Goal: Task Accomplishment & Management: Manage account settings

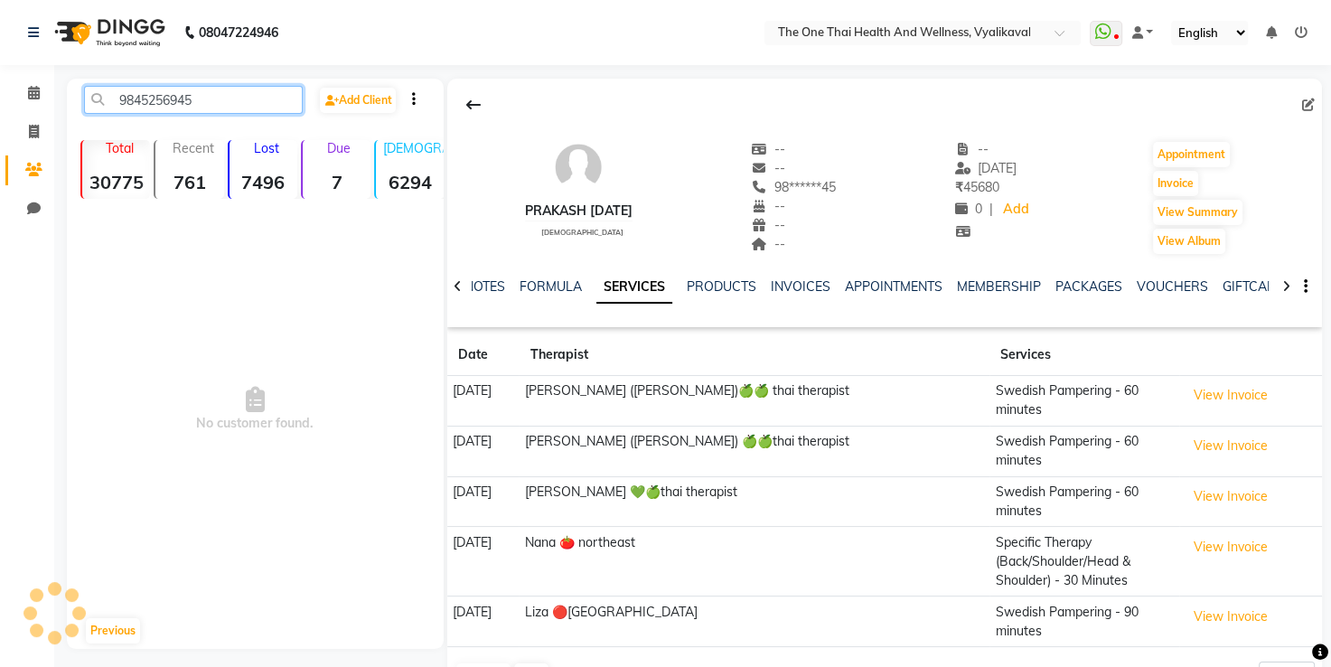
click at [200, 101] on input "9845256945" at bounding box center [193, 100] width 219 height 28
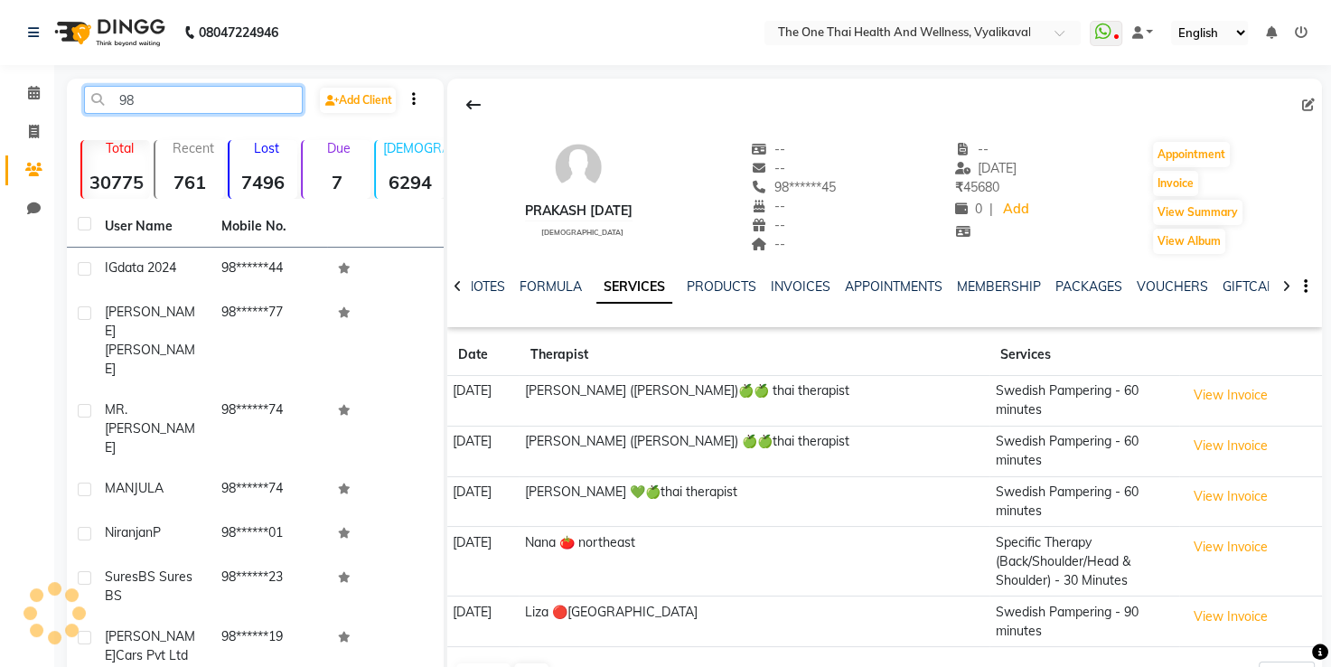
type input "9"
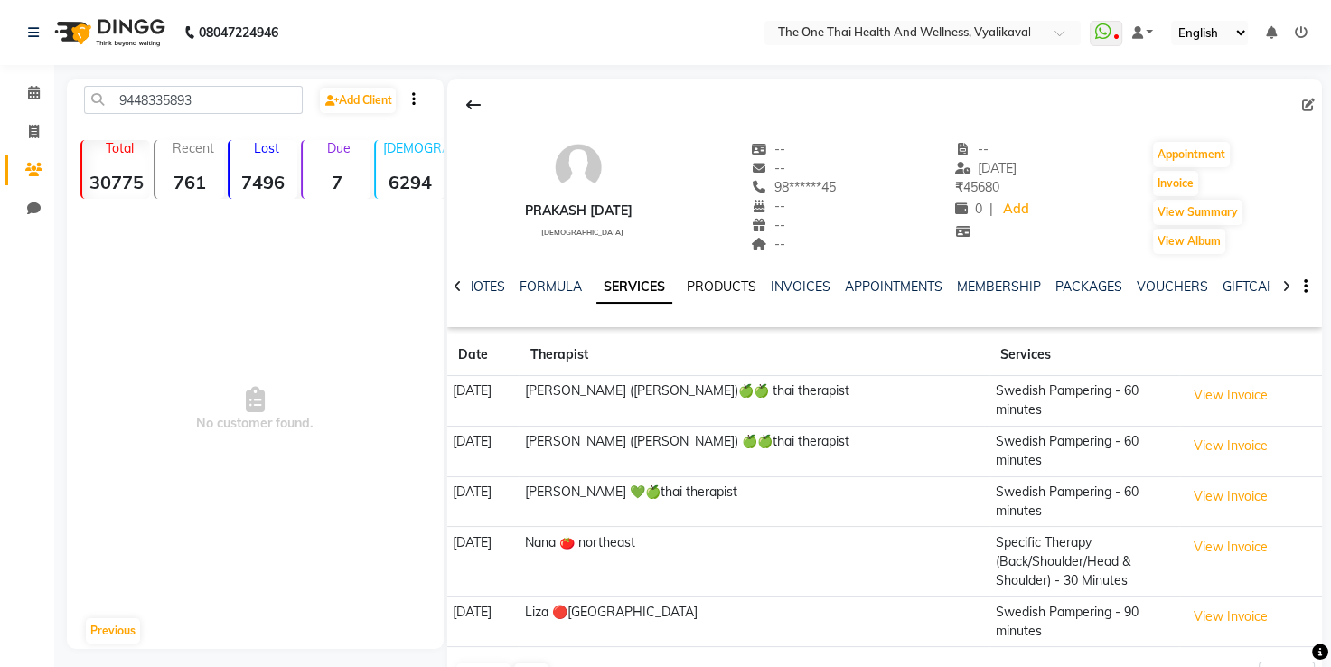
click at [717, 286] on link "PRODUCTS" at bounding box center [722, 286] width 70 height 16
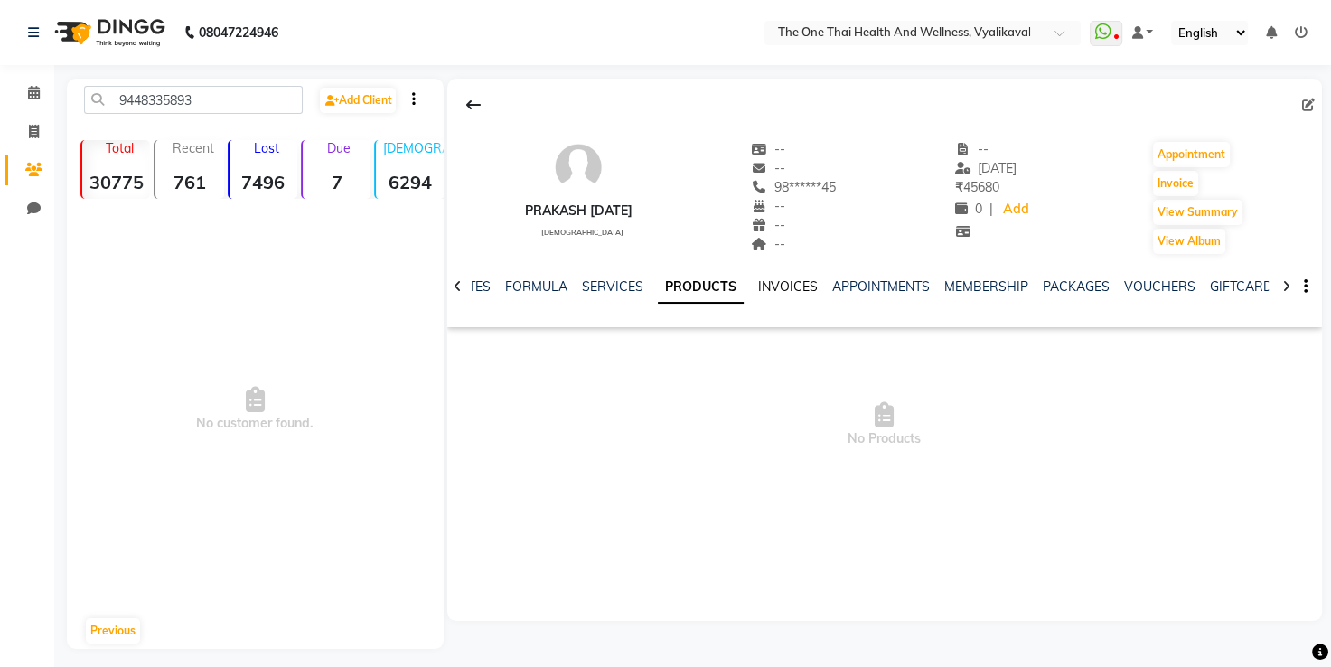
click at [794, 288] on link "INVOICES" at bounding box center [788, 286] width 60 height 16
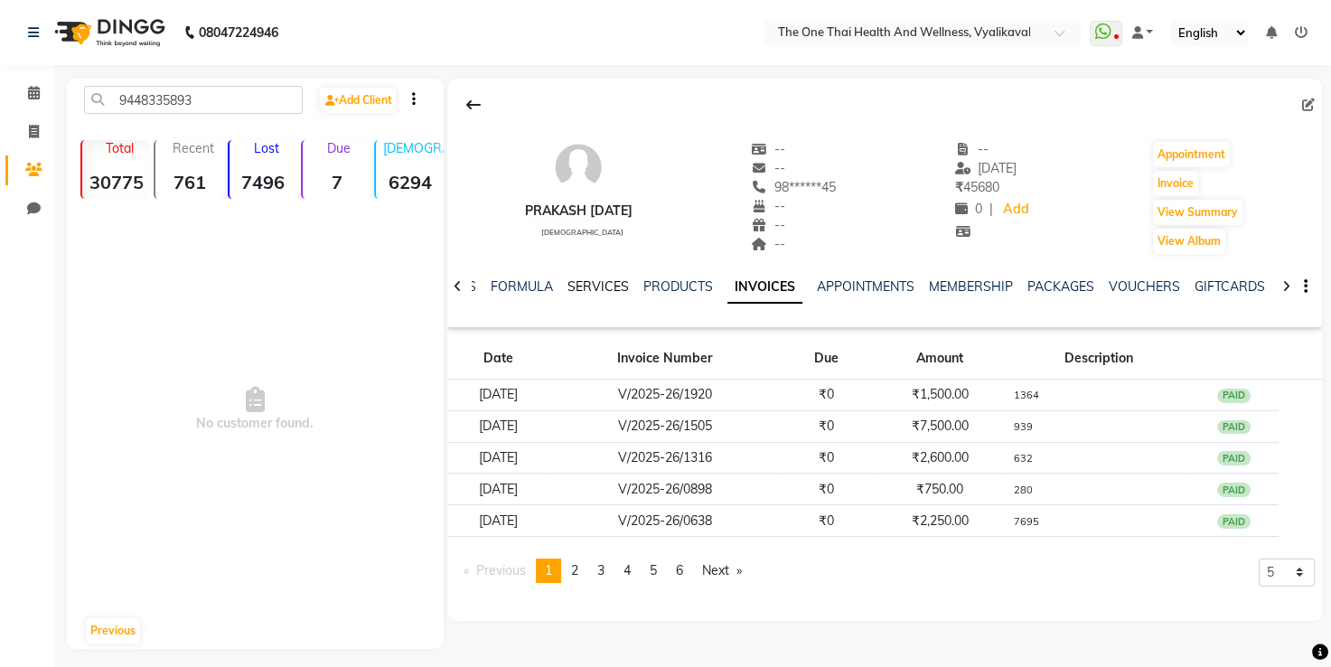
click at [583, 287] on link "SERVICES" at bounding box center [597, 286] width 61 height 16
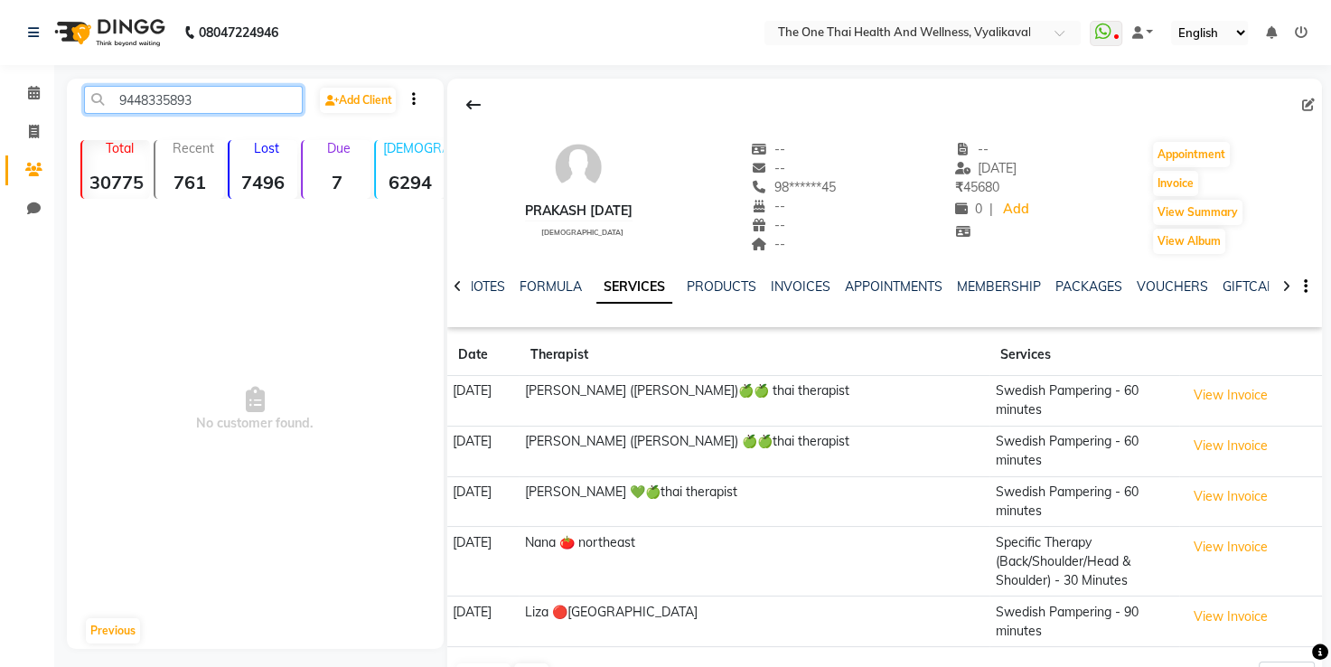
click at [192, 96] on input "9448335893" at bounding box center [193, 100] width 219 height 28
click at [190, 98] on input "9448335893" at bounding box center [193, 100] width 219 height 28
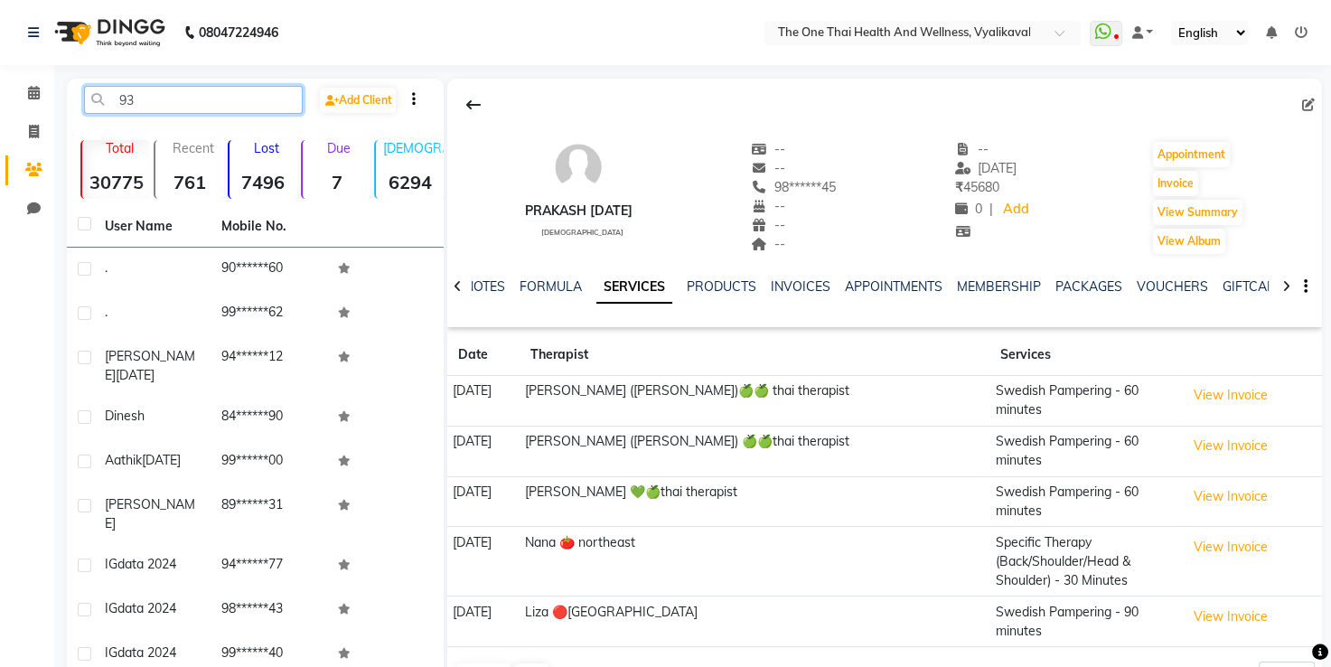
type input "3"
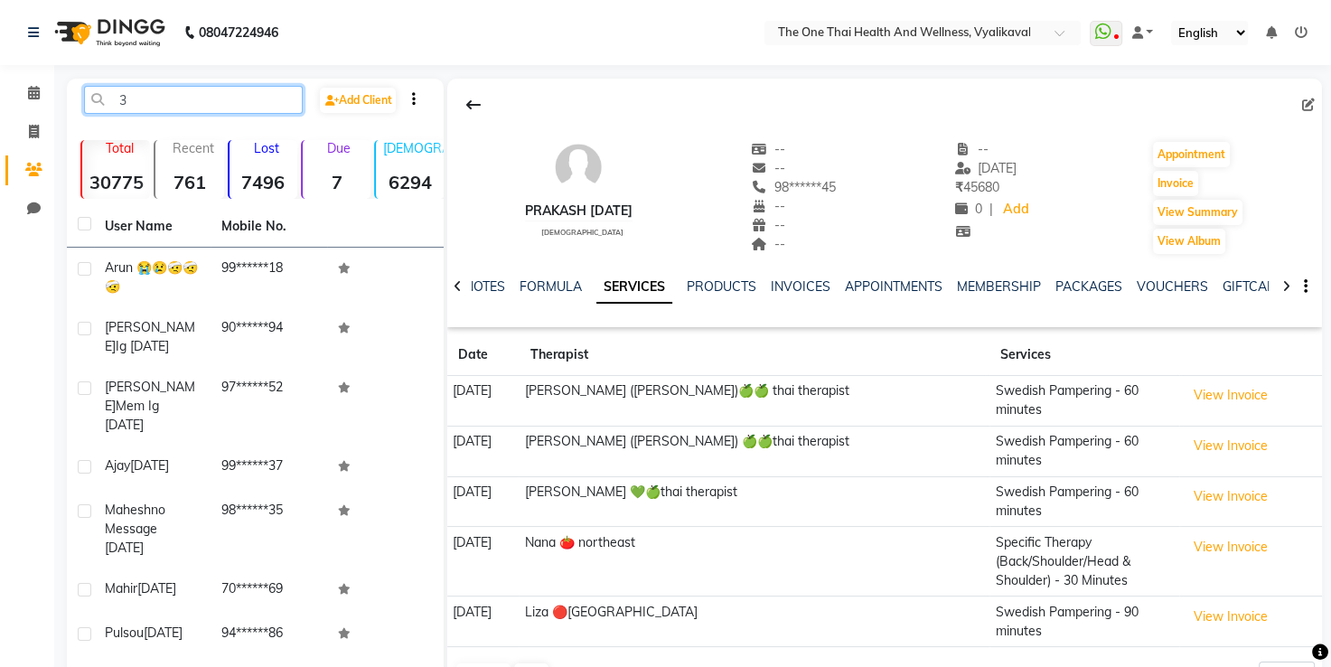
click at [138, 98] on input "3" at bounding box center [193, 100] width 219 height 28
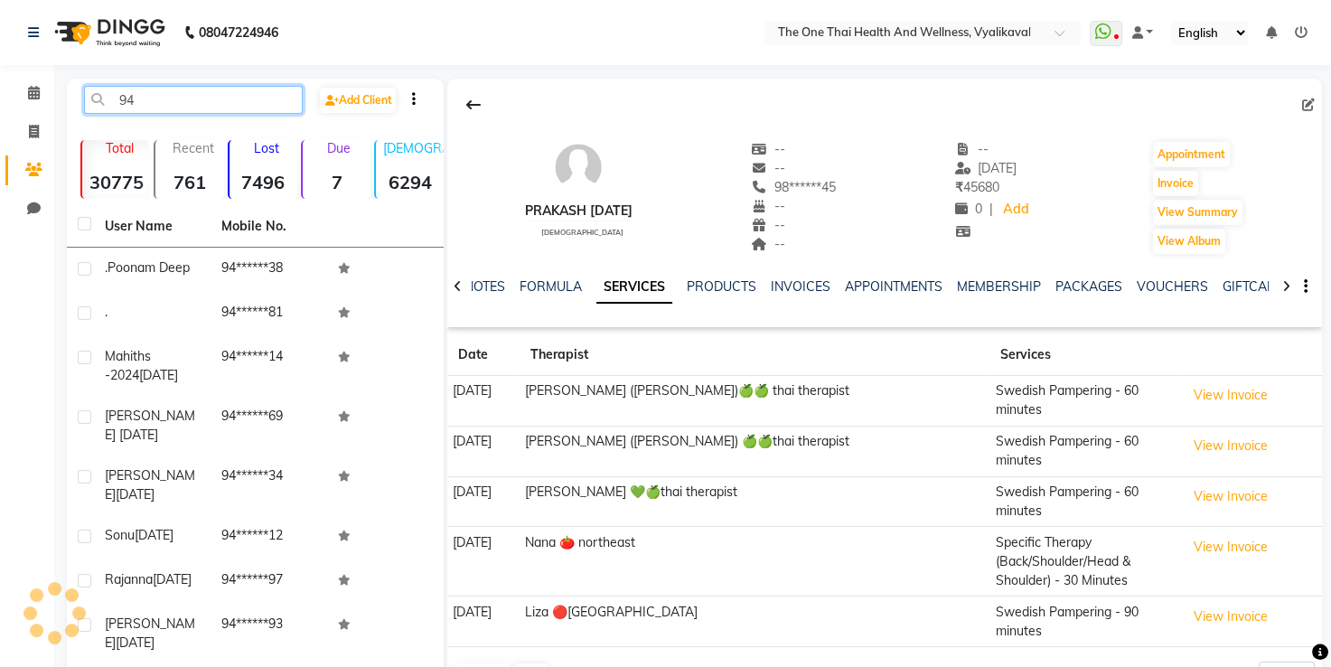
type input "9"
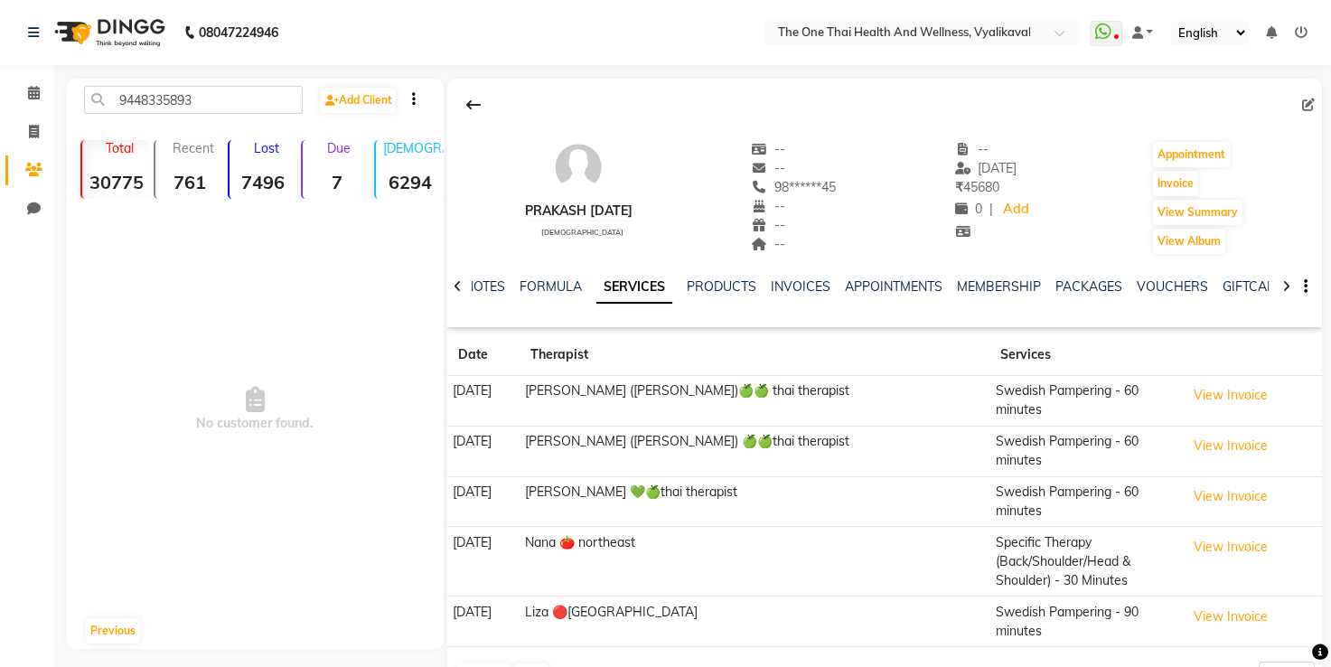
click at [452, 282] on div at bounding box center [457, 284] width 21 height 35
click at [510, 280] on link "NOTES" at bounding box center [499, 286] width 41 height 16
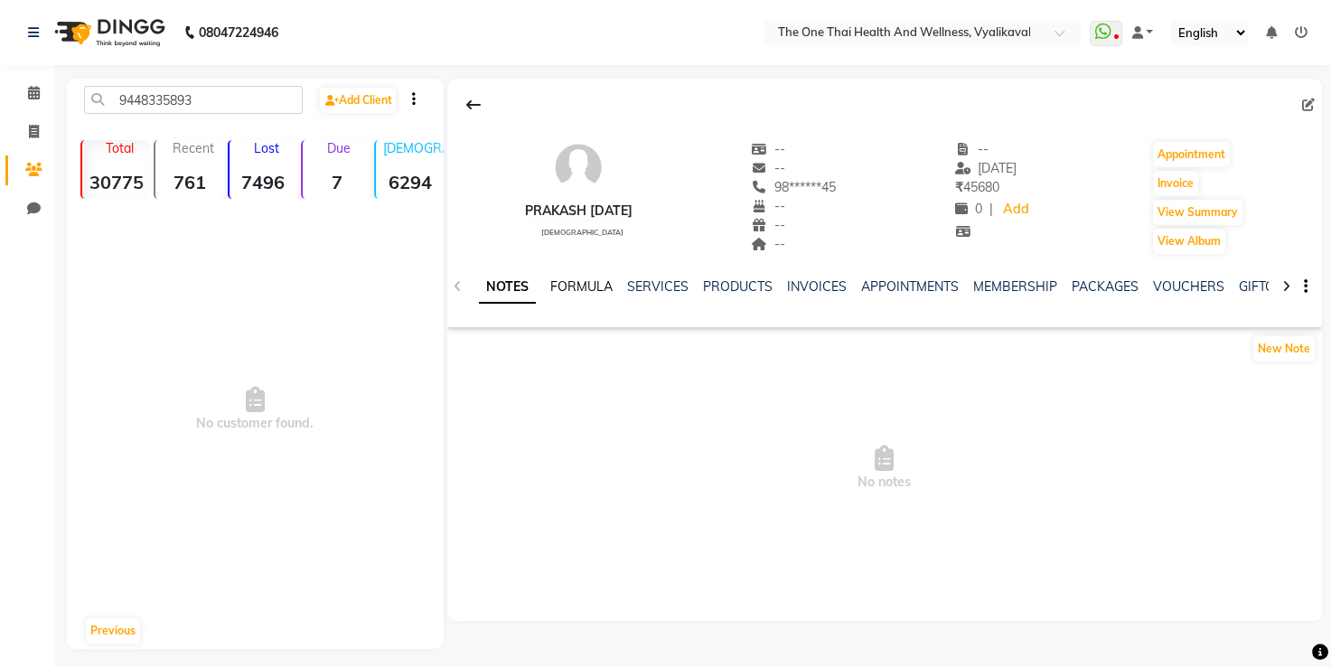
click at [591, 287] on link "FORMULA" at bounding box center [581, 286] width 62 height 16
click at [643, 288] on link "SERVICES" at bounding box center [655, 286] width 61 height 16
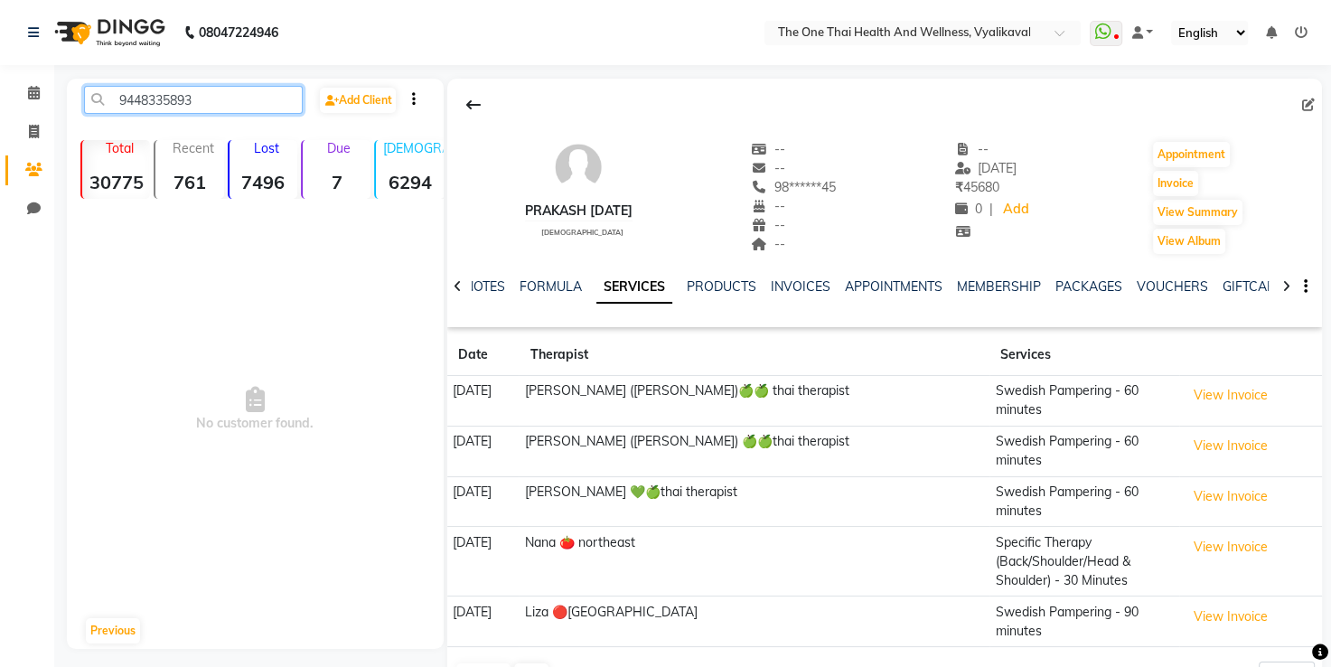
click at [207, 99] on input "9448335893" at bounding box center [193, 100] width 219 height 28
type input "9"
type input "944833"
click at [1299, 35] on icon at bounding box center [1301, 32] width 13 height 13
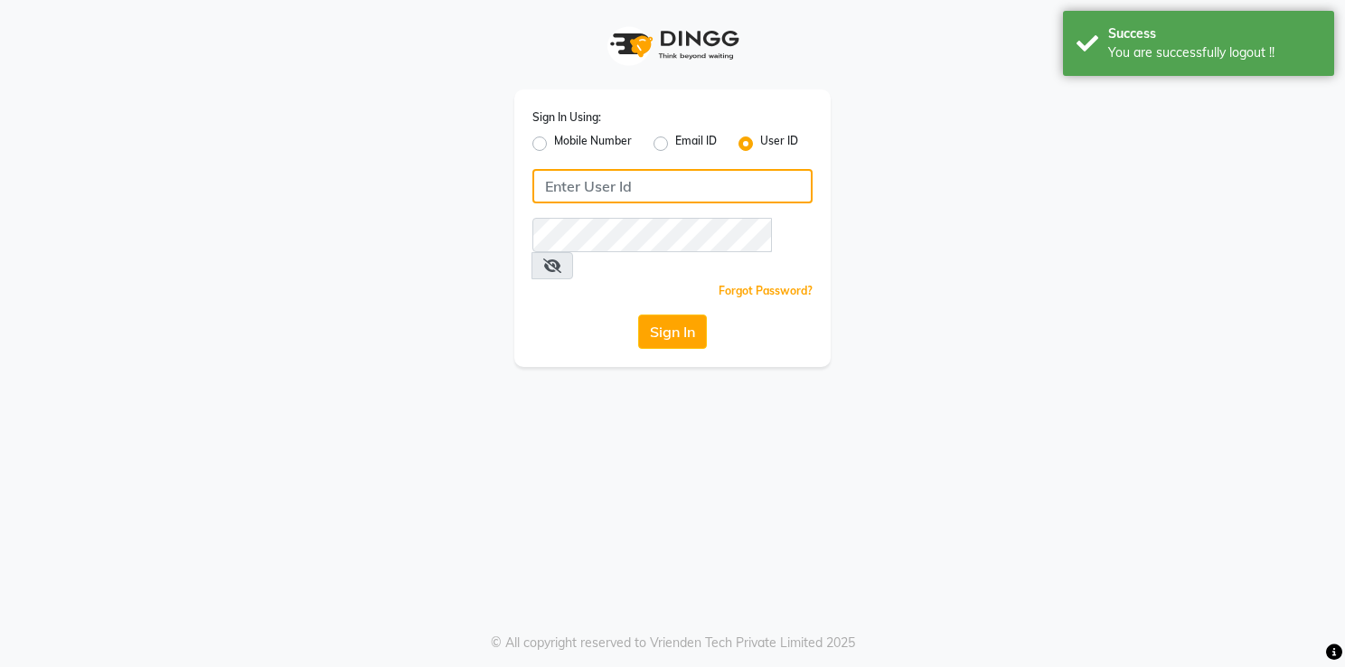
click at [717, 183] on input "Username" at bounding box center [672, 186] width 280 height 34
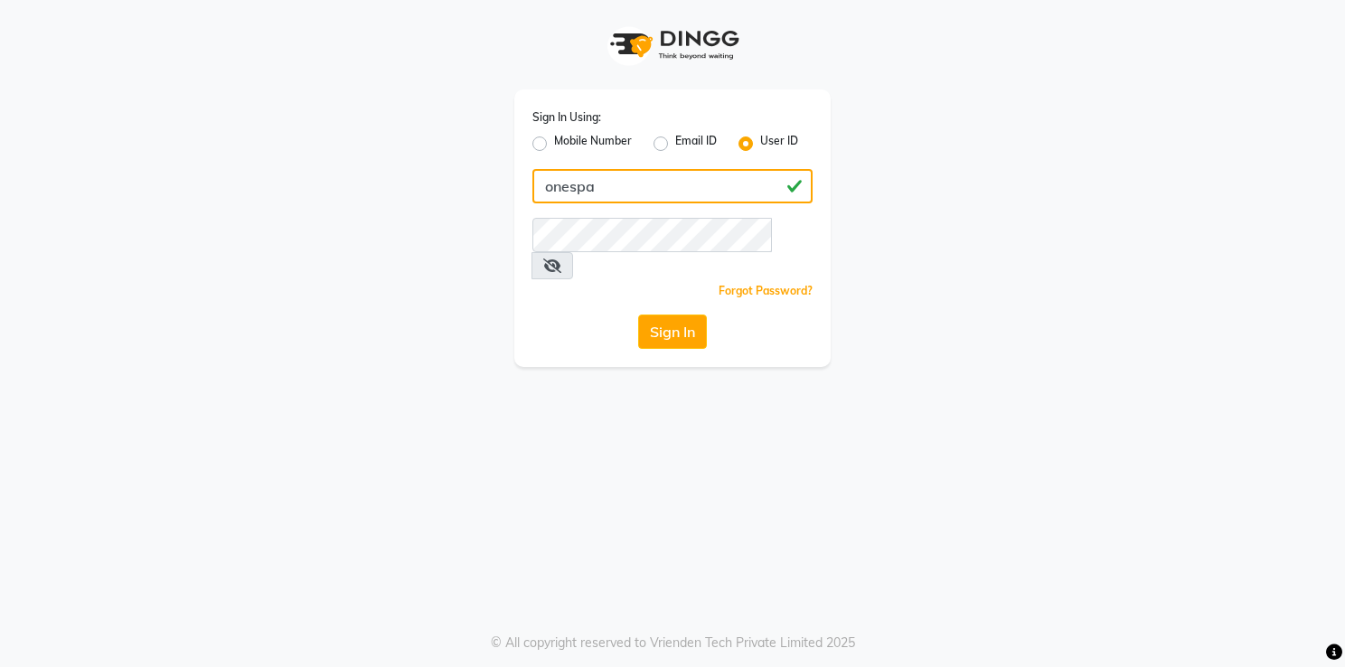
type input "onespa"
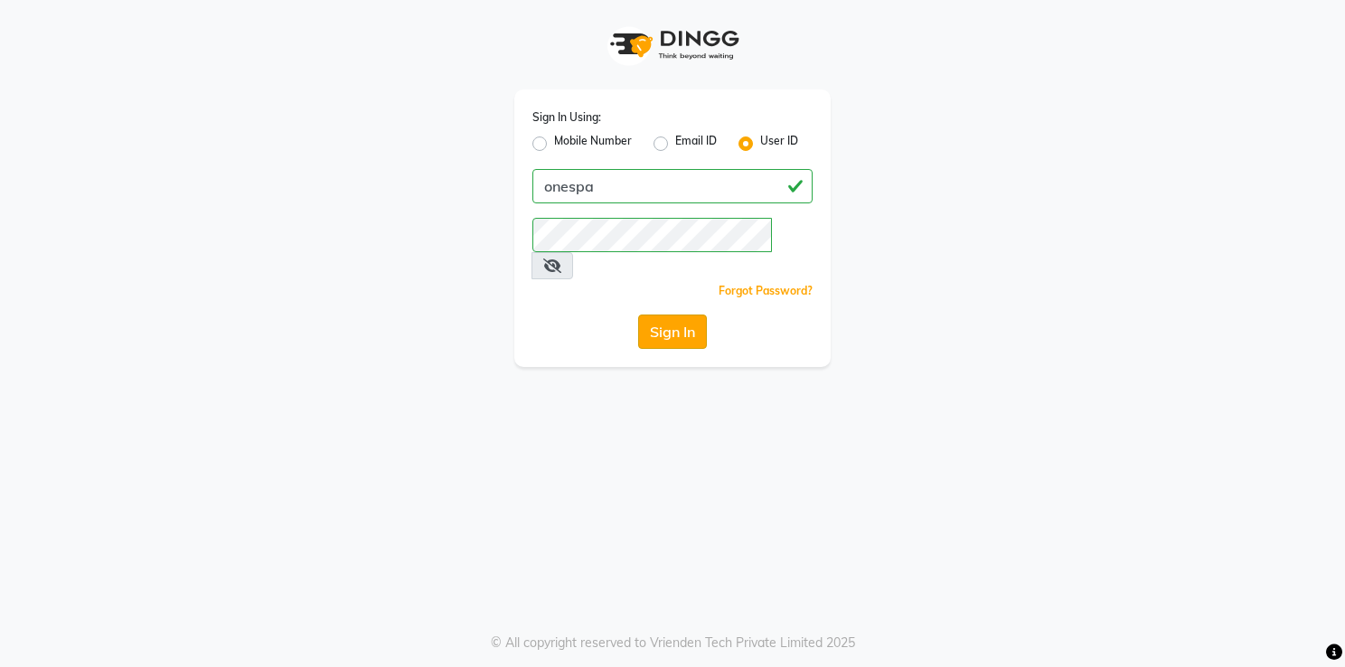
click at [685, 314] on button "Sign In" at bounding box center [672, 331] width 69 height 34
